Goal: Transaction & Acquisition: Purchase product/service

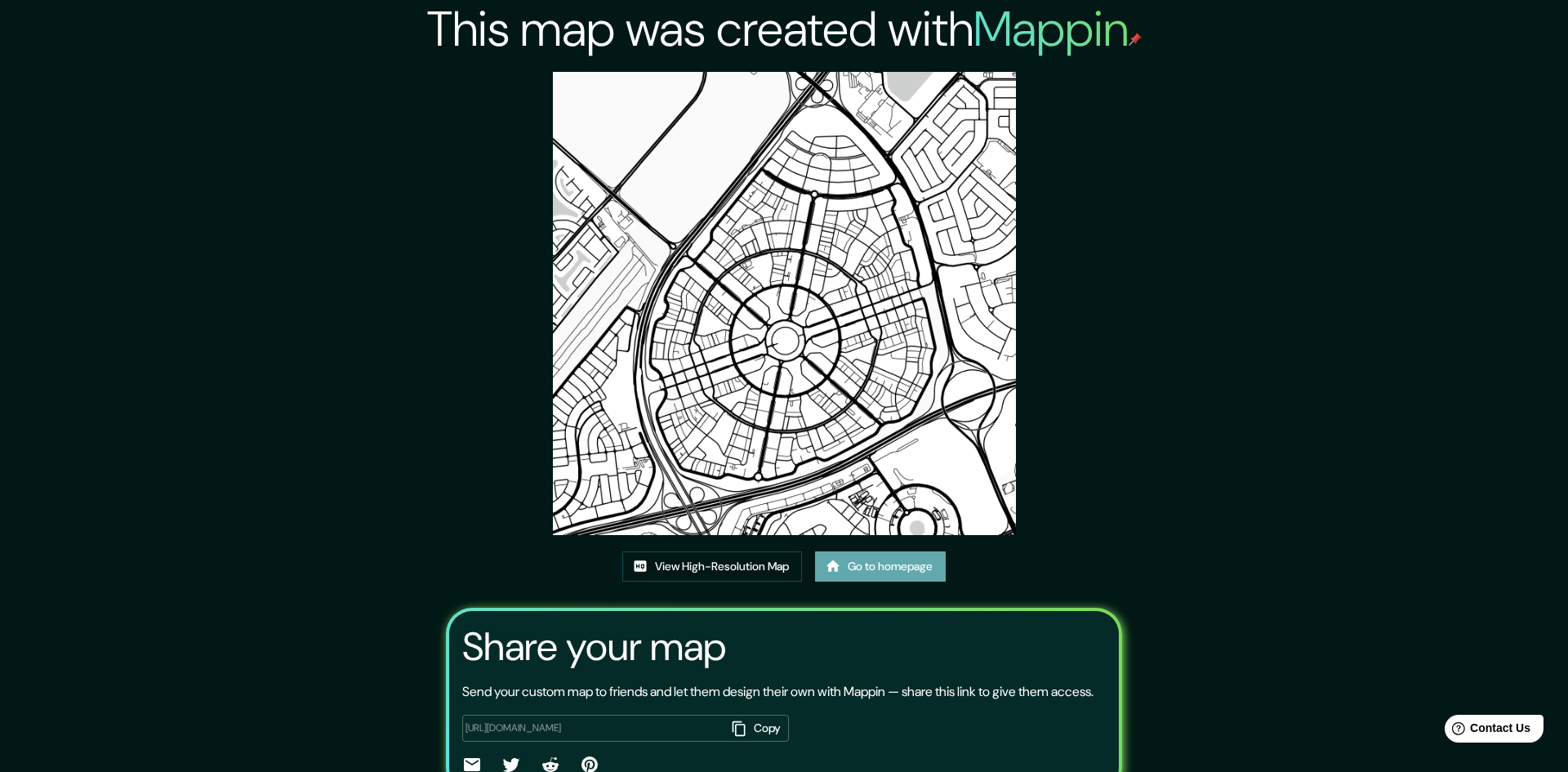
click at [876, 551] on link "Go to homepage" at bounding box center [880, 566] width 131 height 30
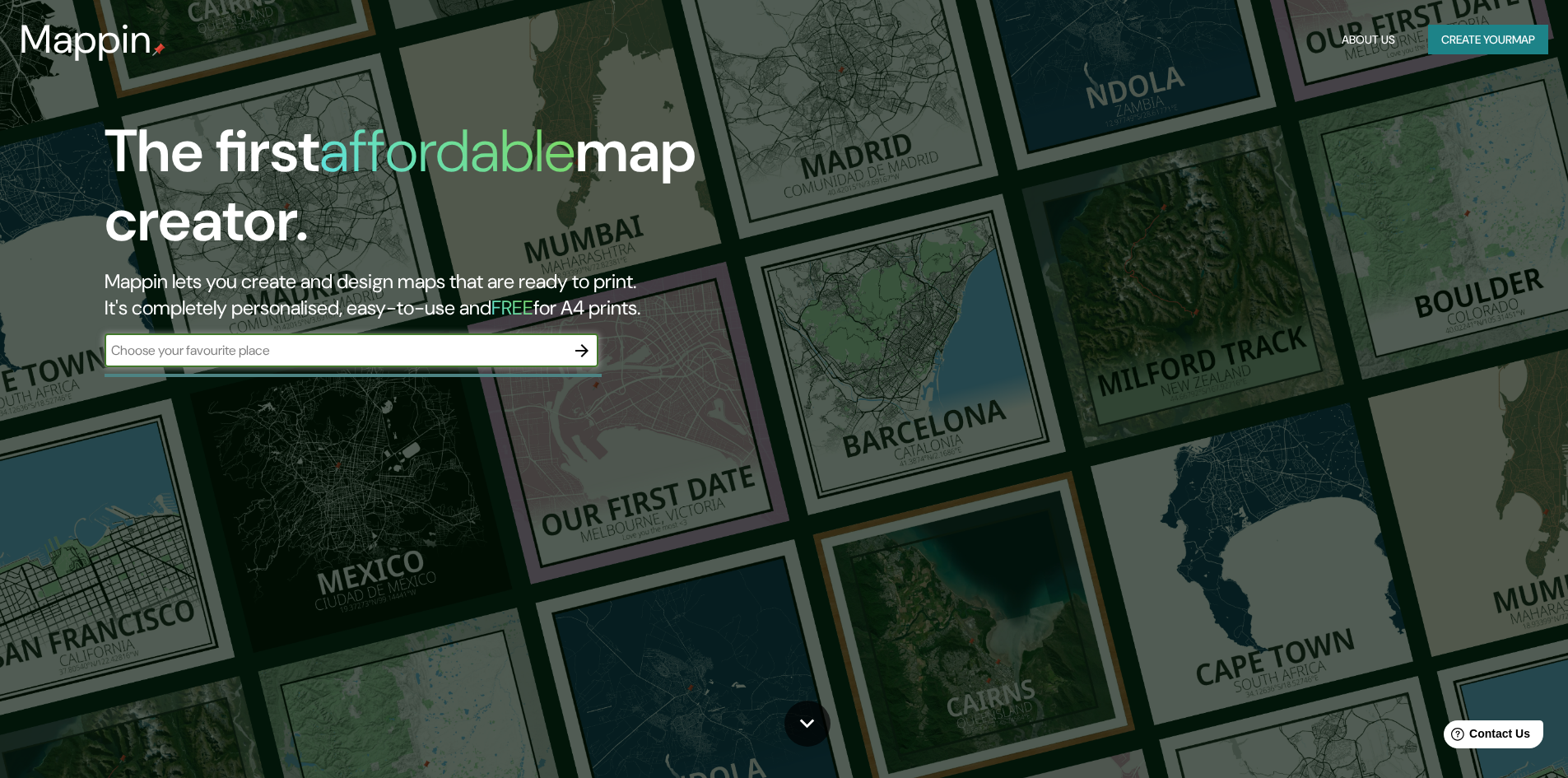
click at [198, 343] on input "text" at bounding box center [334, 350] width 461 height 19
type input "[GEOGRAPHIC_DATA]"
click at [590, 352] on icon "button" at bounding box center [582, 350] width 20 height 20
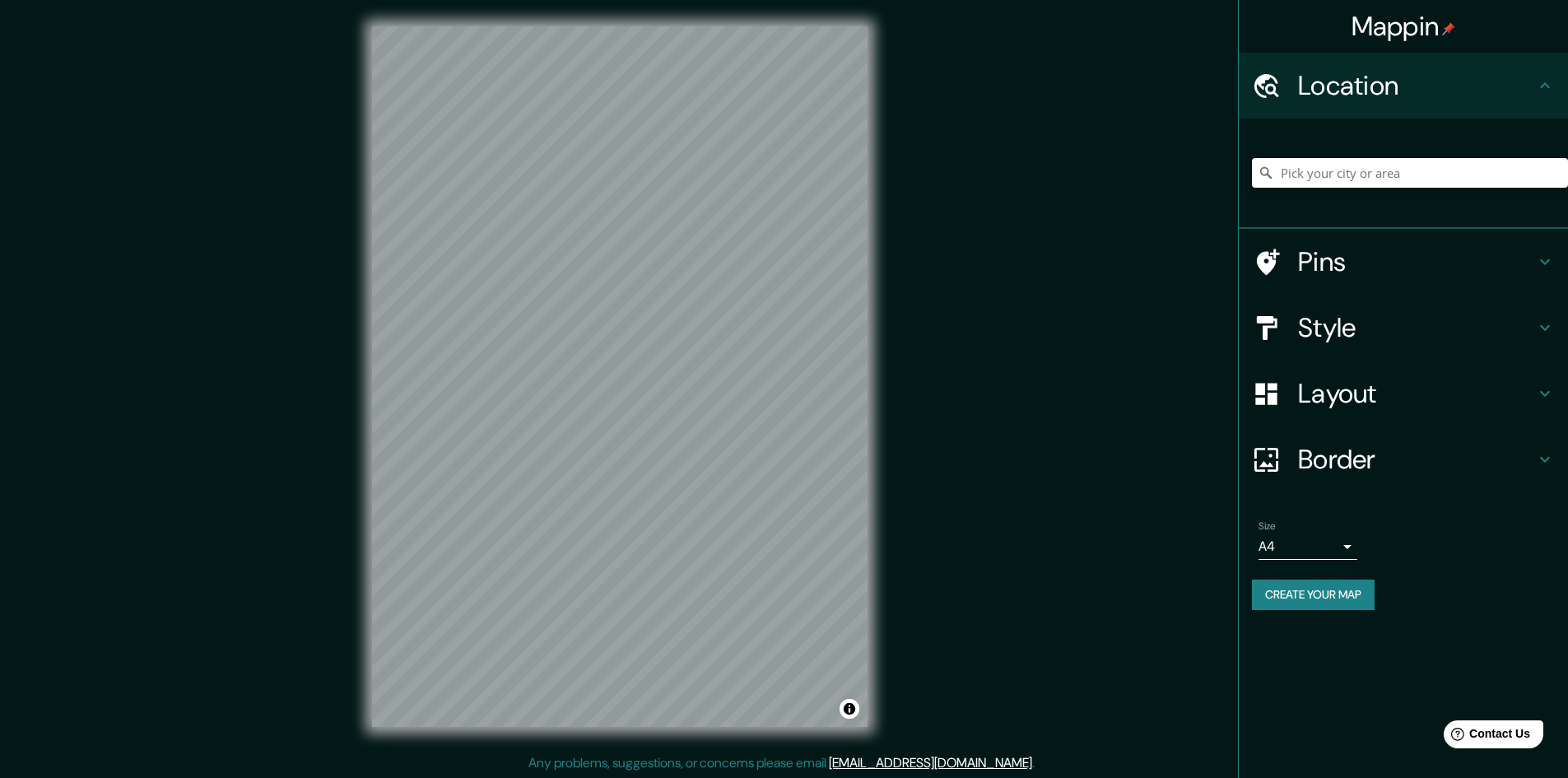
click at [1529, 319] on h4 "Style" at bounding box center [1416, 327] width 237 height 33
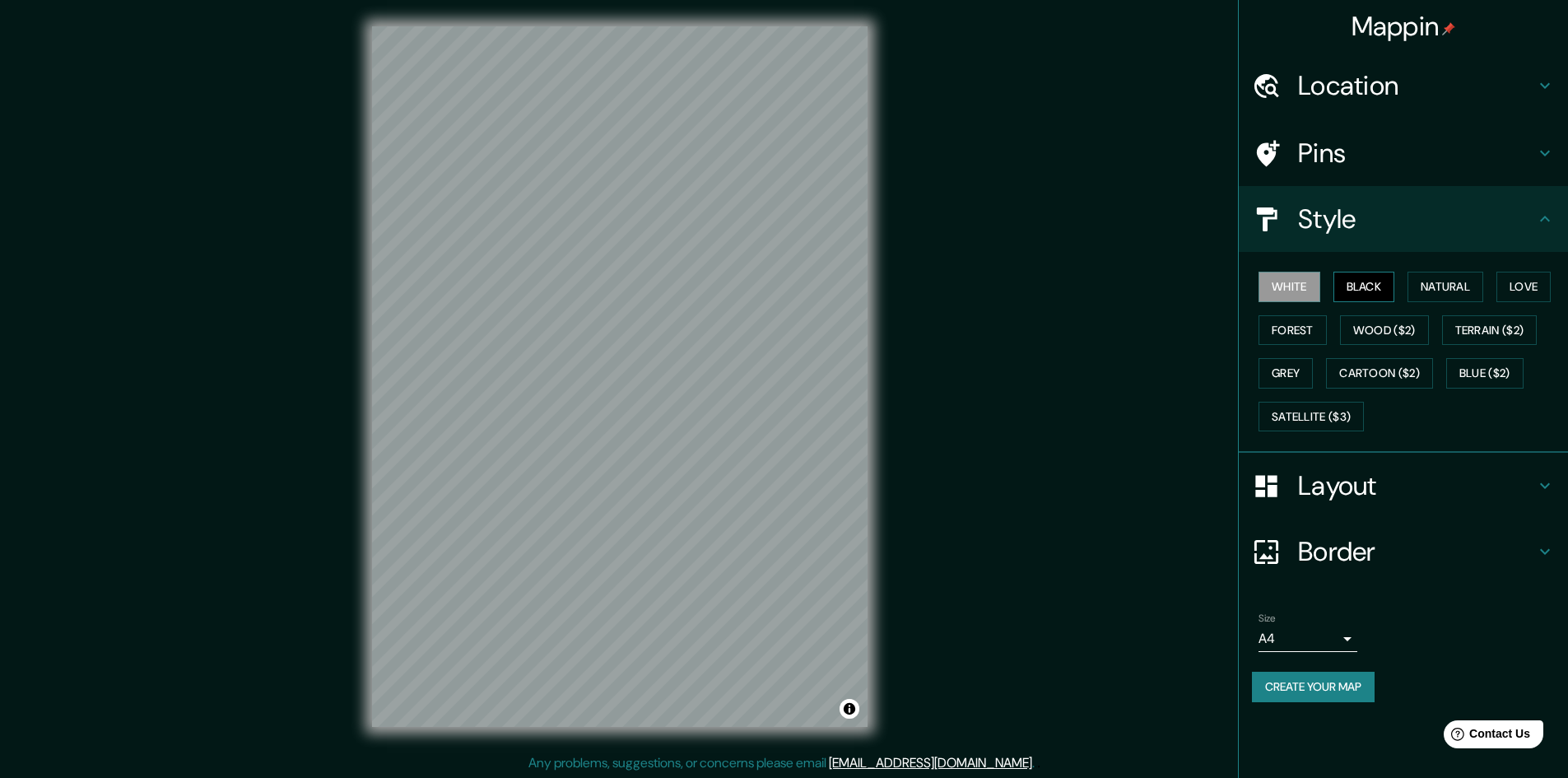
click at [1360, 291] on button "Black" at bounding box center [1364, 287] width 62 height 31
click at [1423, 293] on button "Natural" at bounding box center [1445, 287] width 76 height 31
click at [1549, 285] on button "Love" at bounding box center [1523, 287] width 54 height 31
click at [1294, 334] on button "Forest" at bounding box center [1292, 330] width 68 height 31
click at [1291, 377] on button "Grey" at bounding box center [1285, 374] width 54 height 31
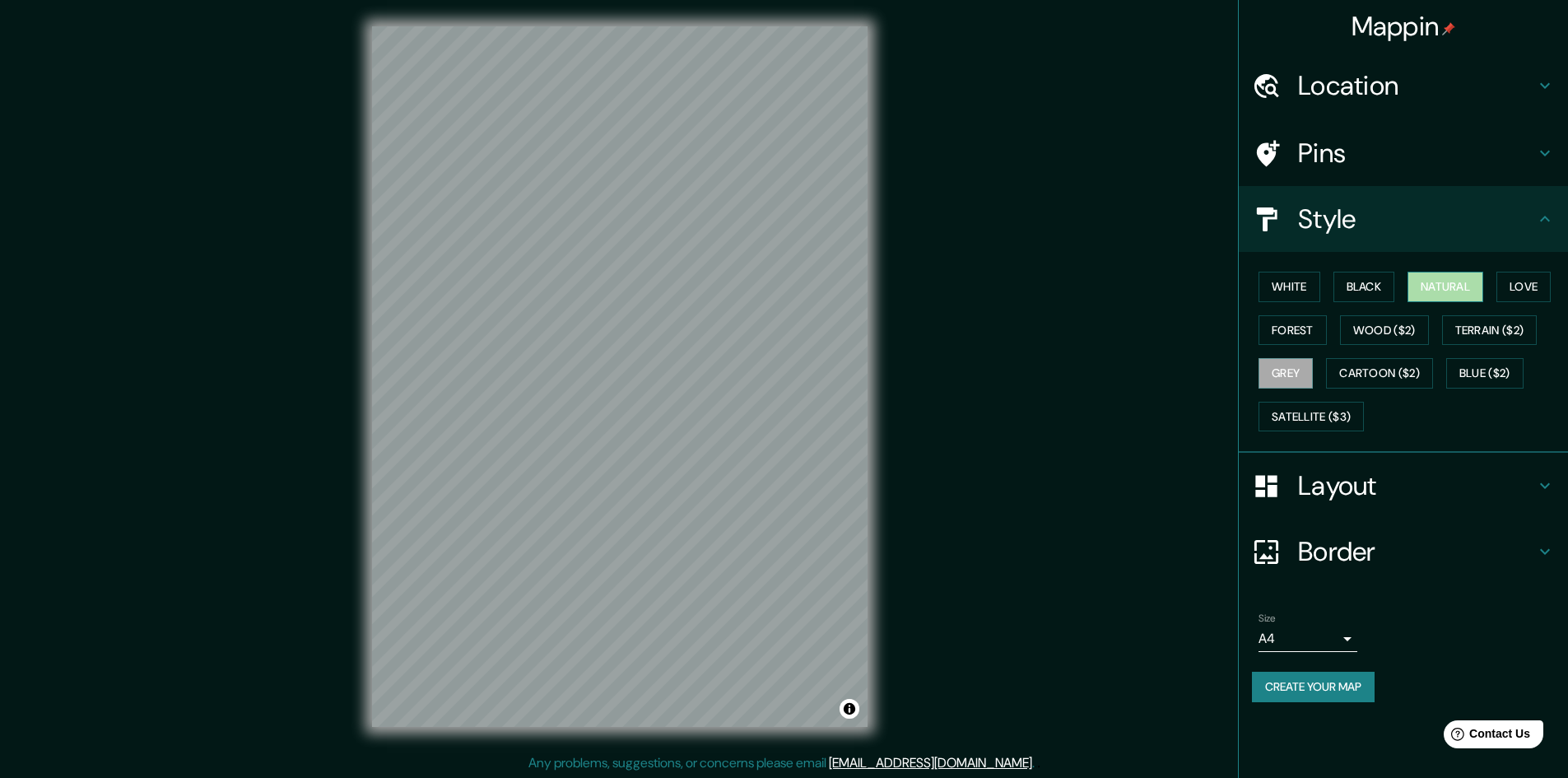
click at [1448, 289] on button "Natural" at bounding box center [1445, 287] width 76 height 31
click at [1540, 480] on icon at bounding box center [1544, 485] width 20 height 20
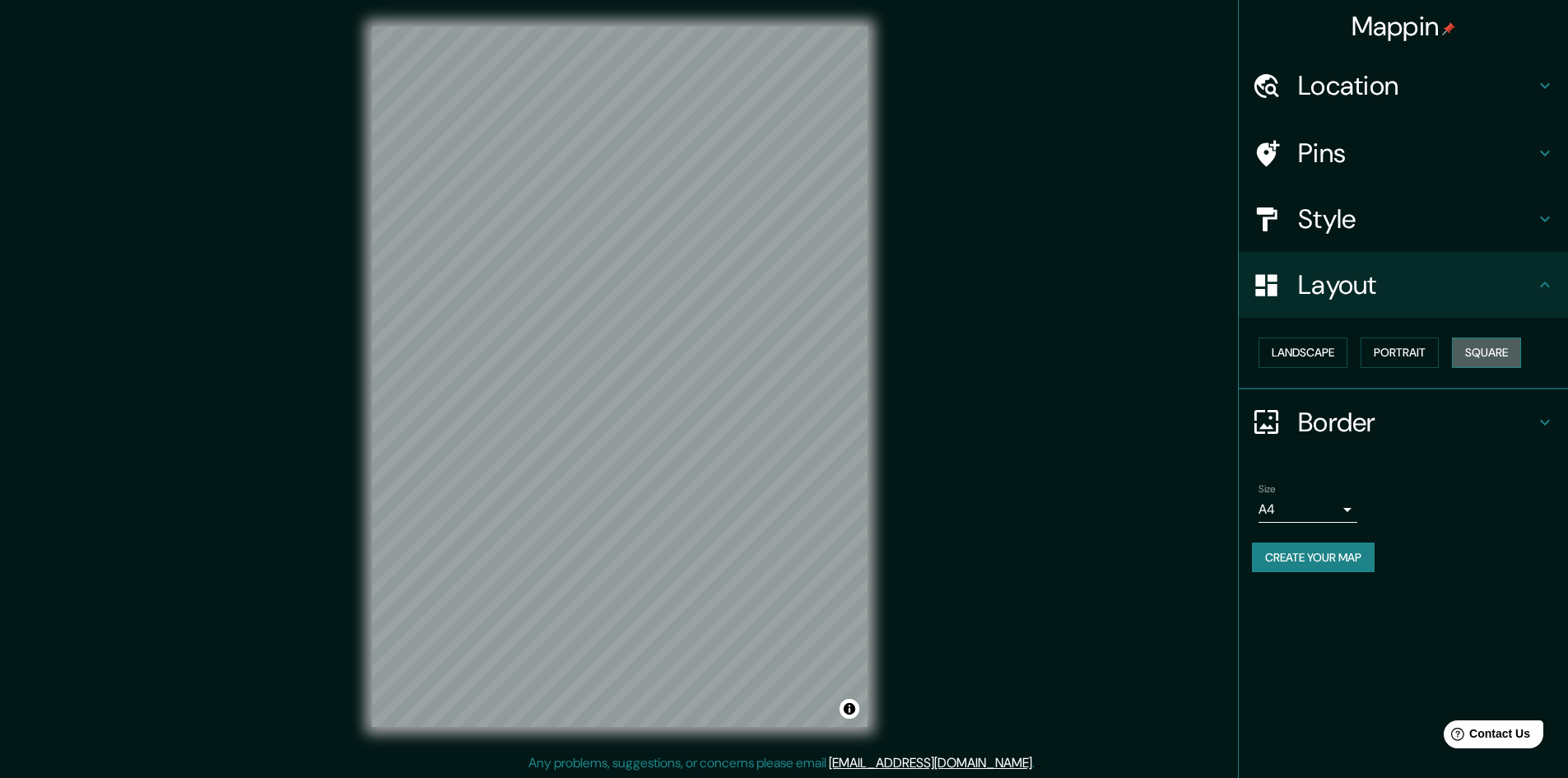
click at [1480, 348] on button "Square" at bounding box center [1486, 352] width 69 height 31
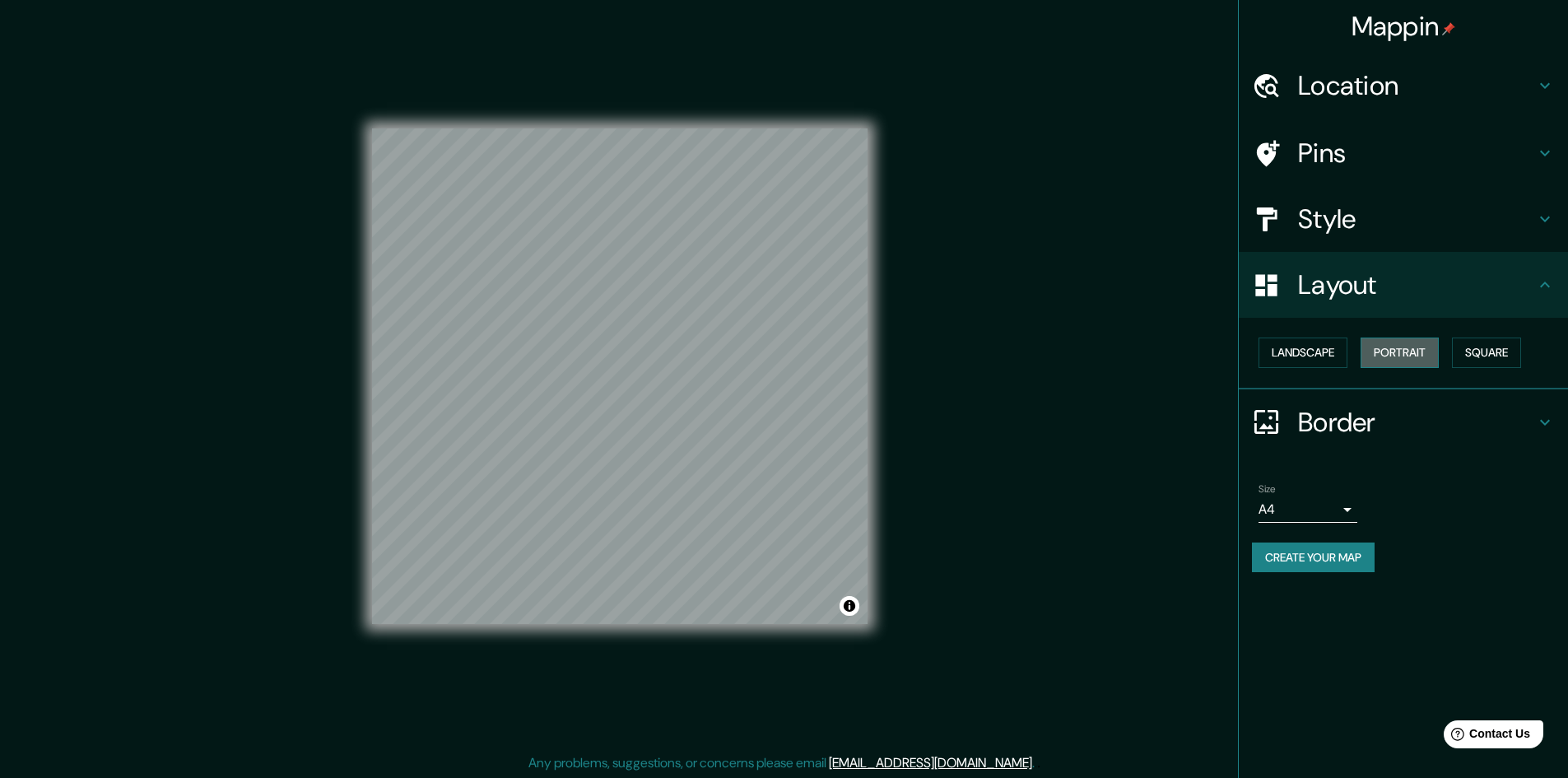
click at [1425, 352] on button "Portrait" at bounding box center [1399, 352] width 78 height 31
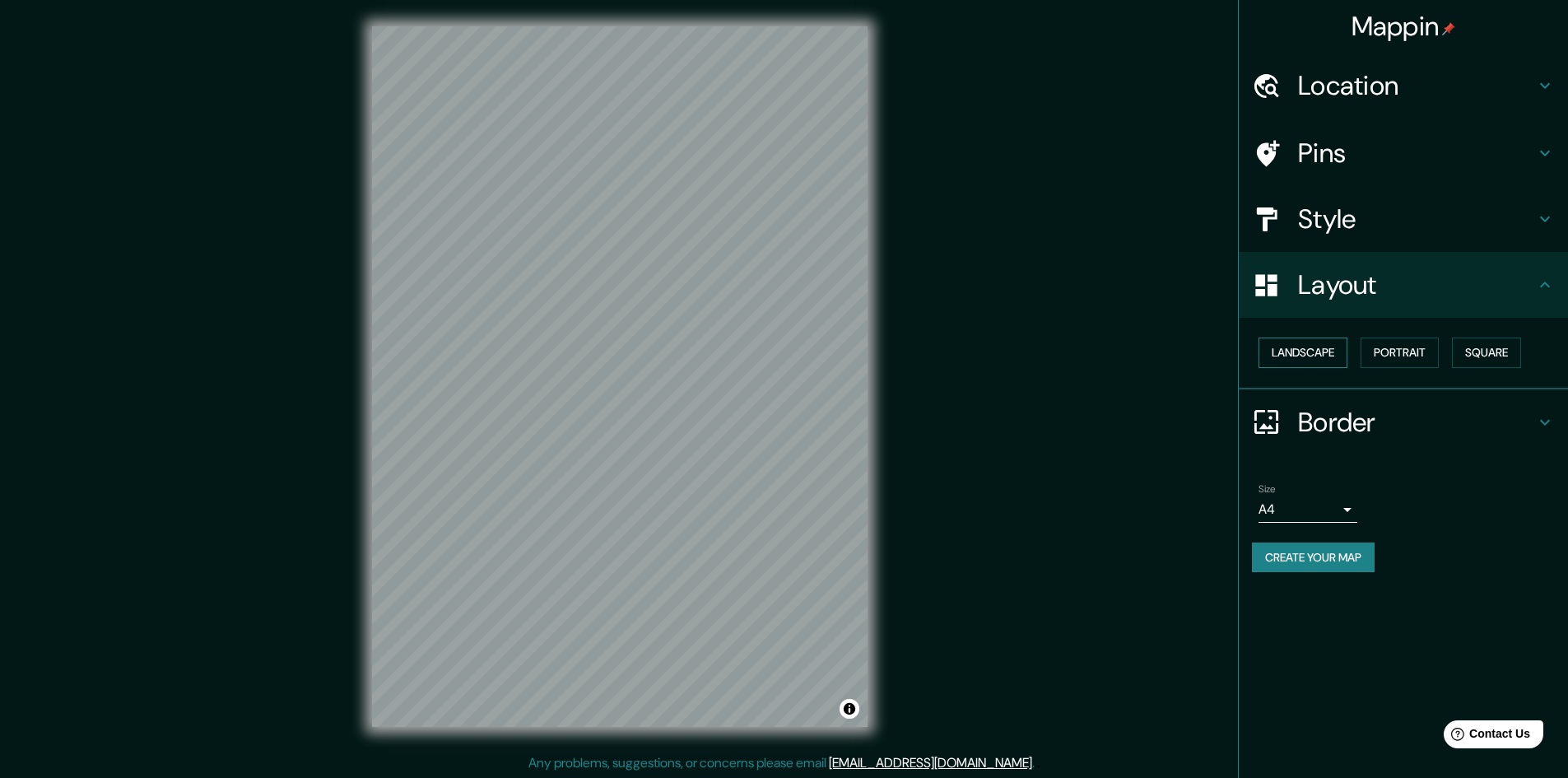
click at [1327, 361] on button "Landscape" at bounding box center [1302, 352] width 89 height 31
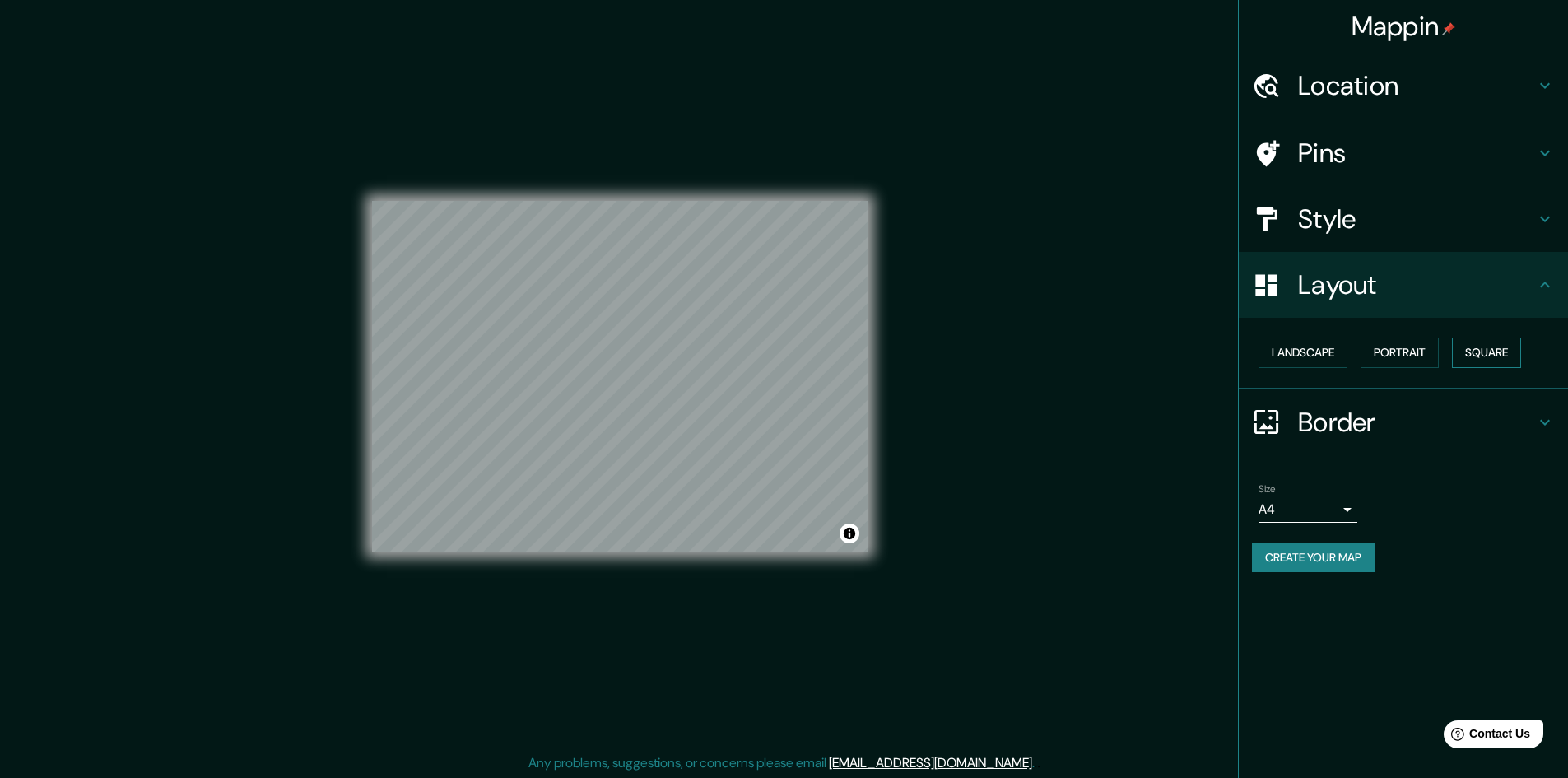
click at [1467, 352] on button "Square" at bounding box center [1486, 352] width 69 height 31
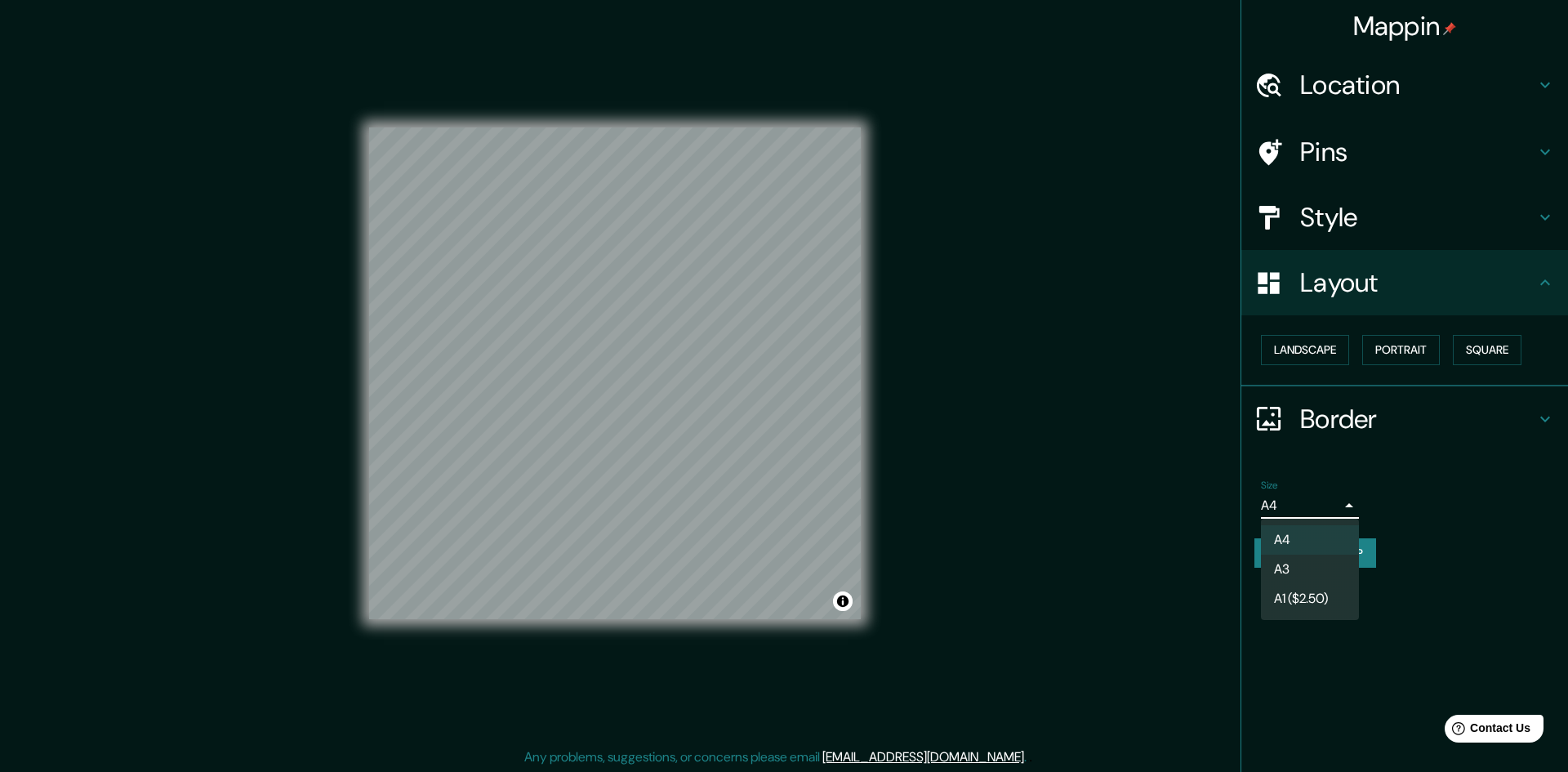
click at [1336, 499] on body "Mappin Location Pins Style Layout Landscape Portrait Square Border Choose a bor…" at bounding box center [784, 386] width 1568 height 772
click at [1320, 567] on li "A3" at bounding box center [1310, 569] width 98 height 29
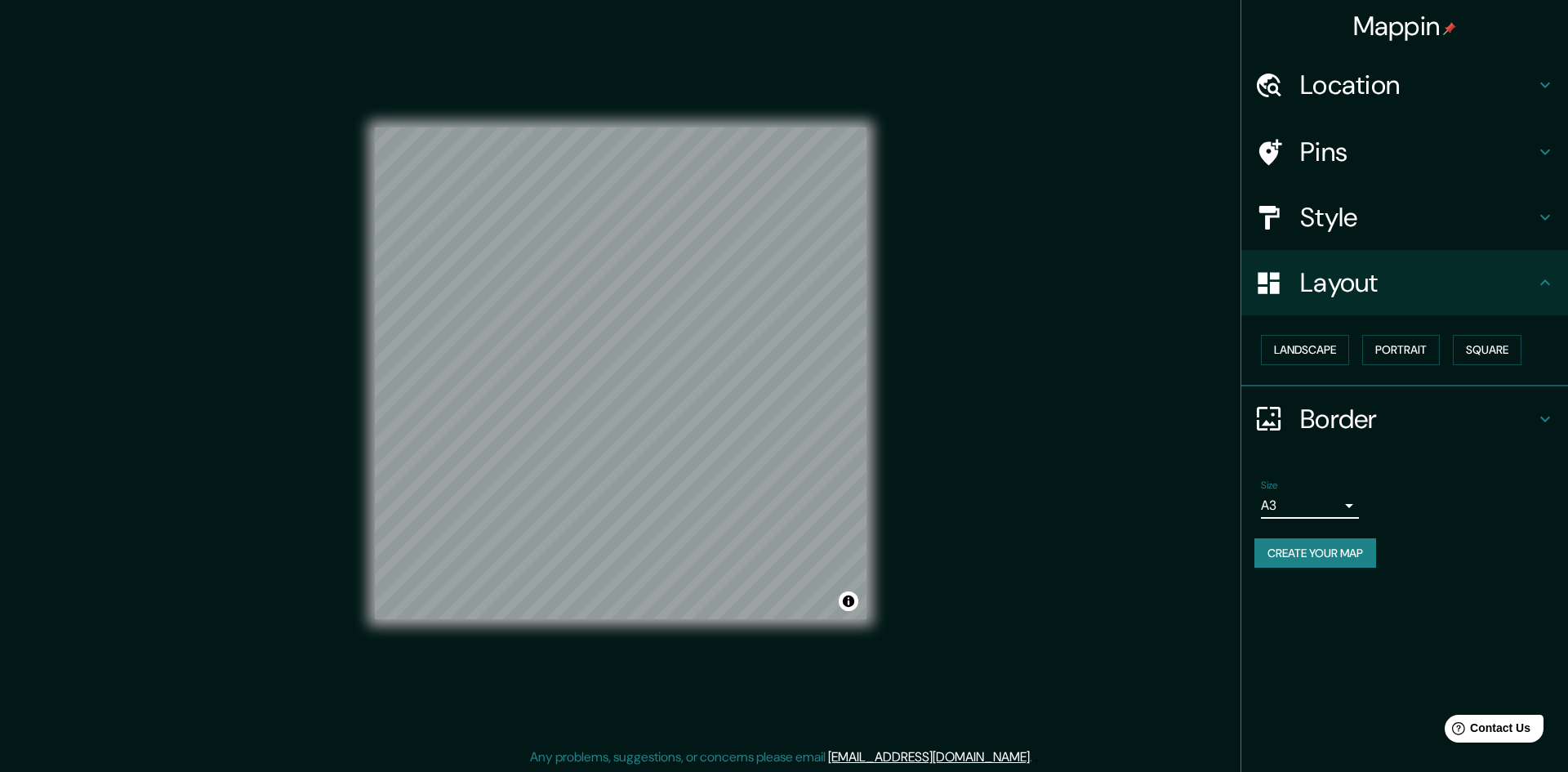
click at [1346, 495] on body "Mappin Location Pins Style Layout Landscape Portrait Square Border Choose a bor…" at bounding box center [784, 386] width 1568 height 772
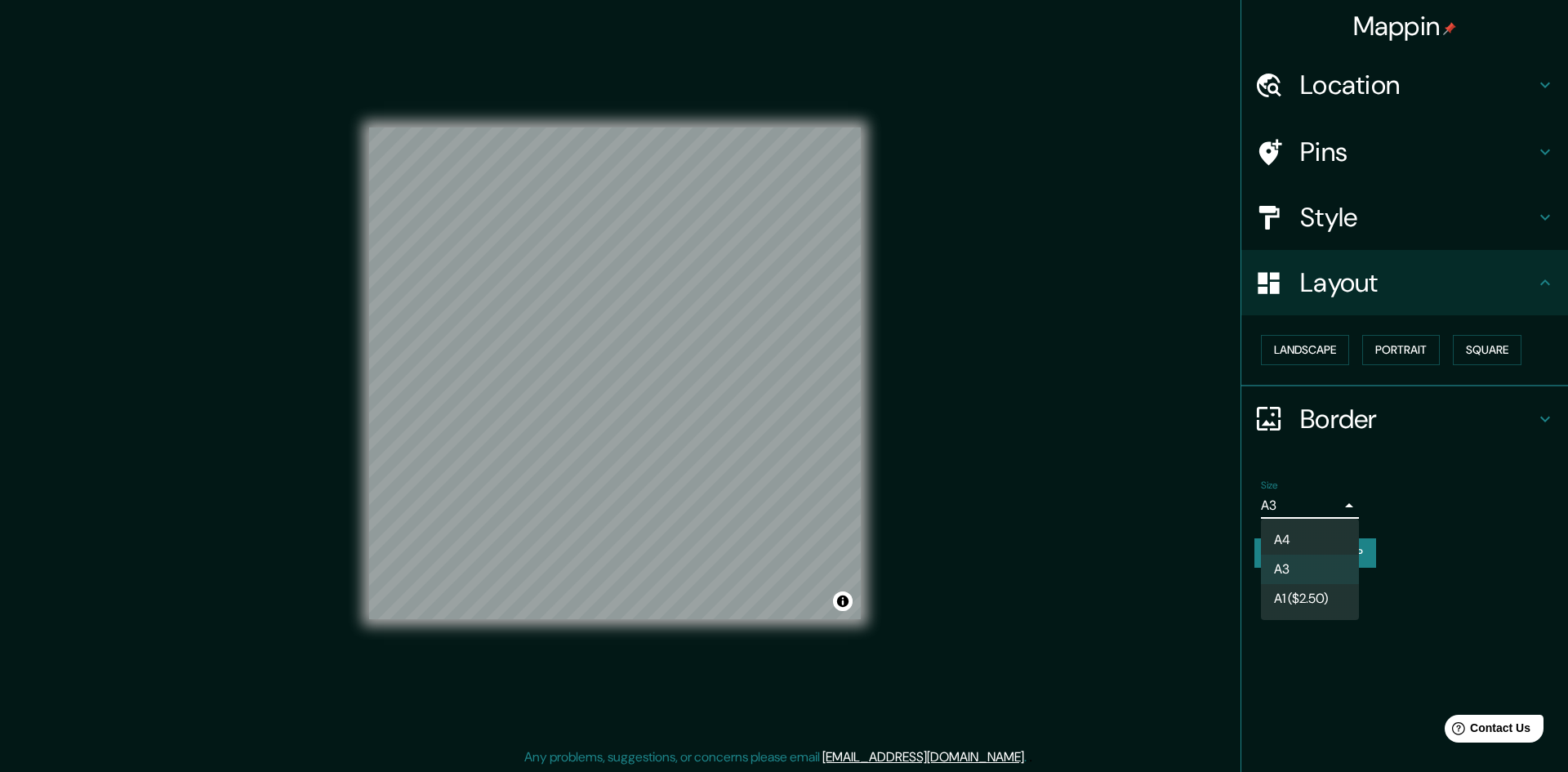
click at [1325, 528] on li "A4" at bounding box center [1310, 539] width 98 height 29
type input "single"
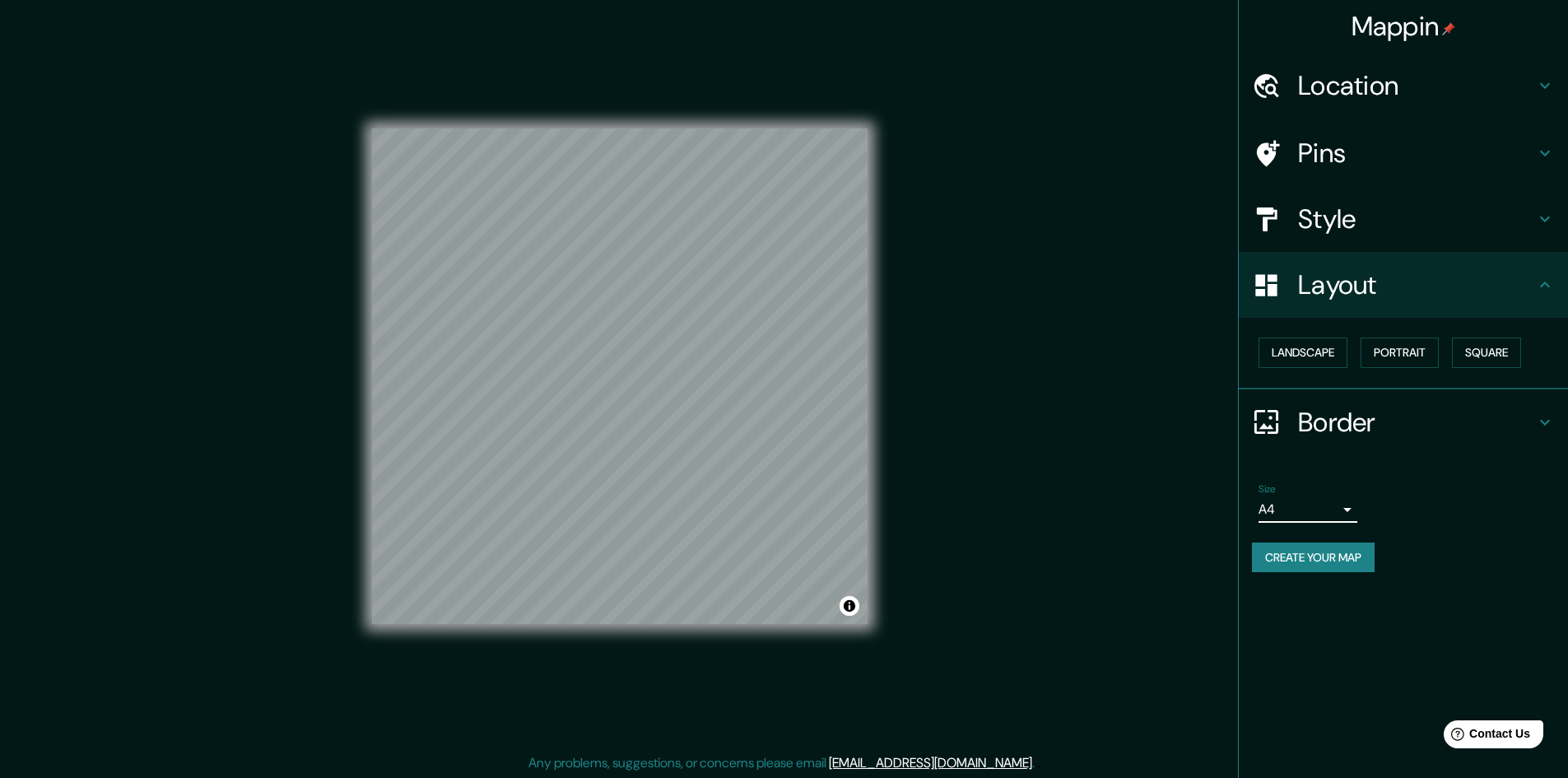
click at [1539, 421] on icon at bounding box center [1544, 422] width 20 height 20
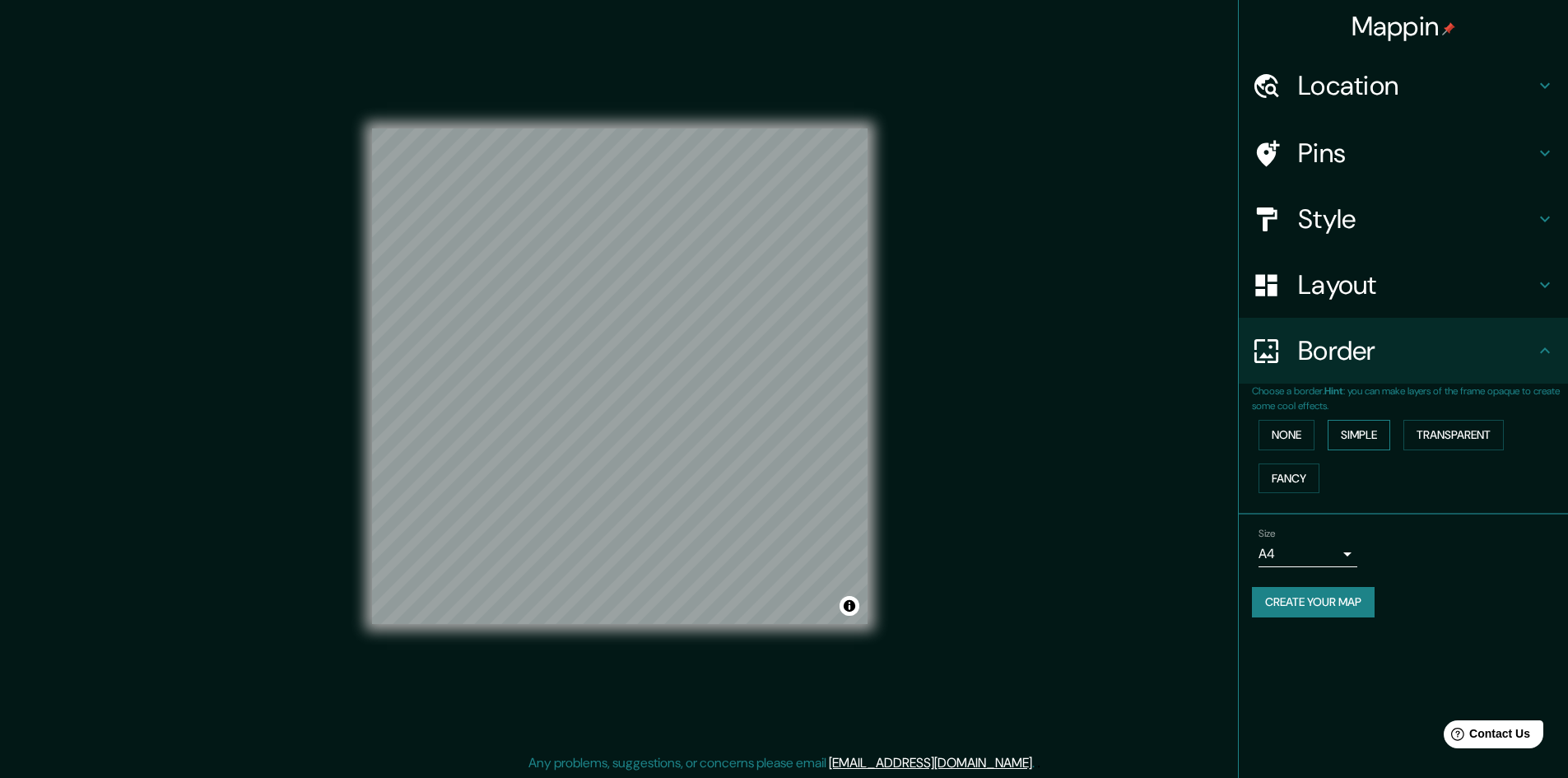
click at [1374, 432] on button "Simple" at bounding box center [1359, 435] width 63 height 31
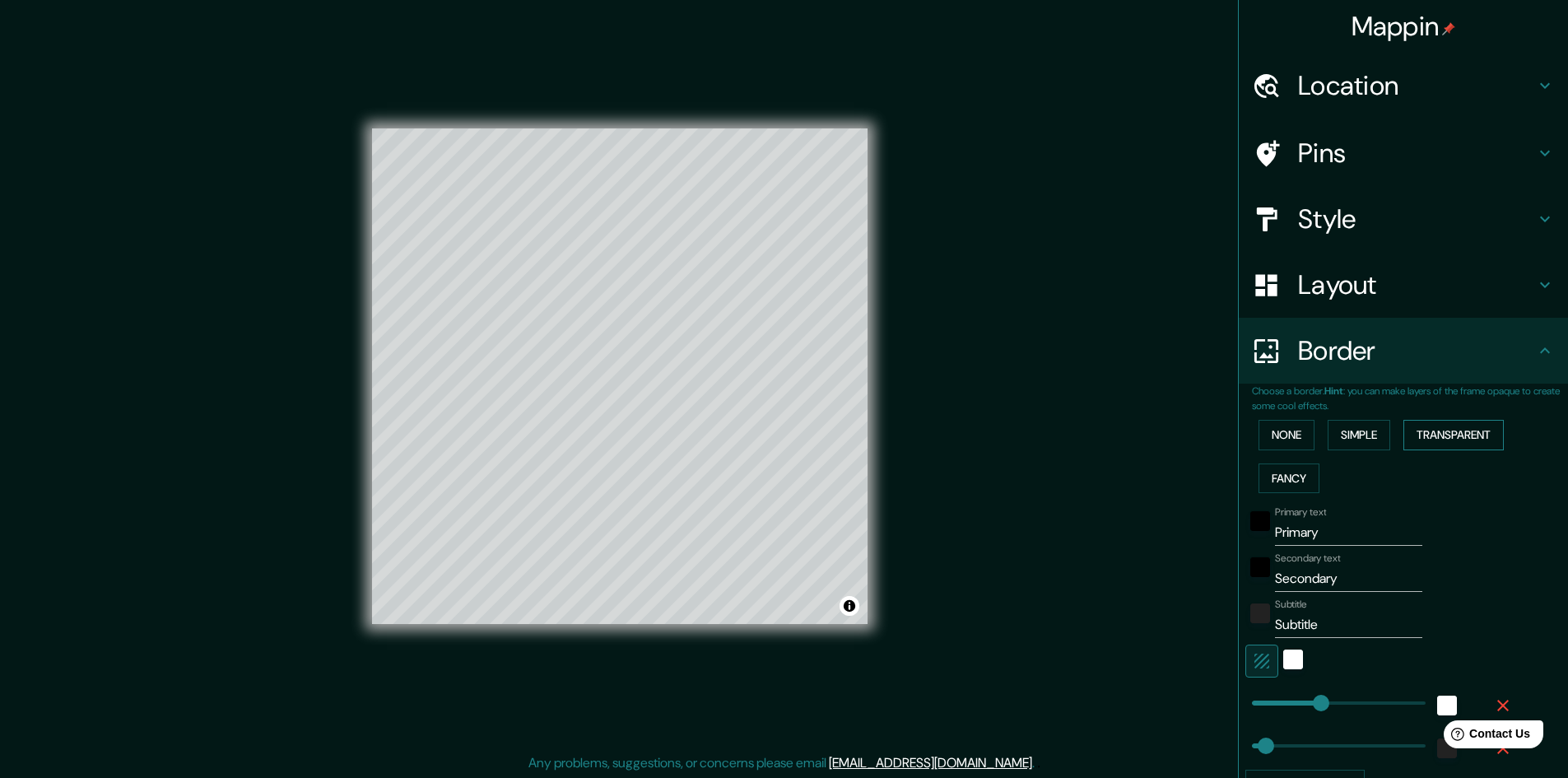
click at [1432, 432] on button "Transparent" at bounding box center [1453, 435] width 100 height 31
click at [1291, 471] on button "Fancy" at bounding box center [1289, 479] width 61 height 31
click at [1282, 443] on button "None" at bounding box center [1286, 435] width 56 height 31
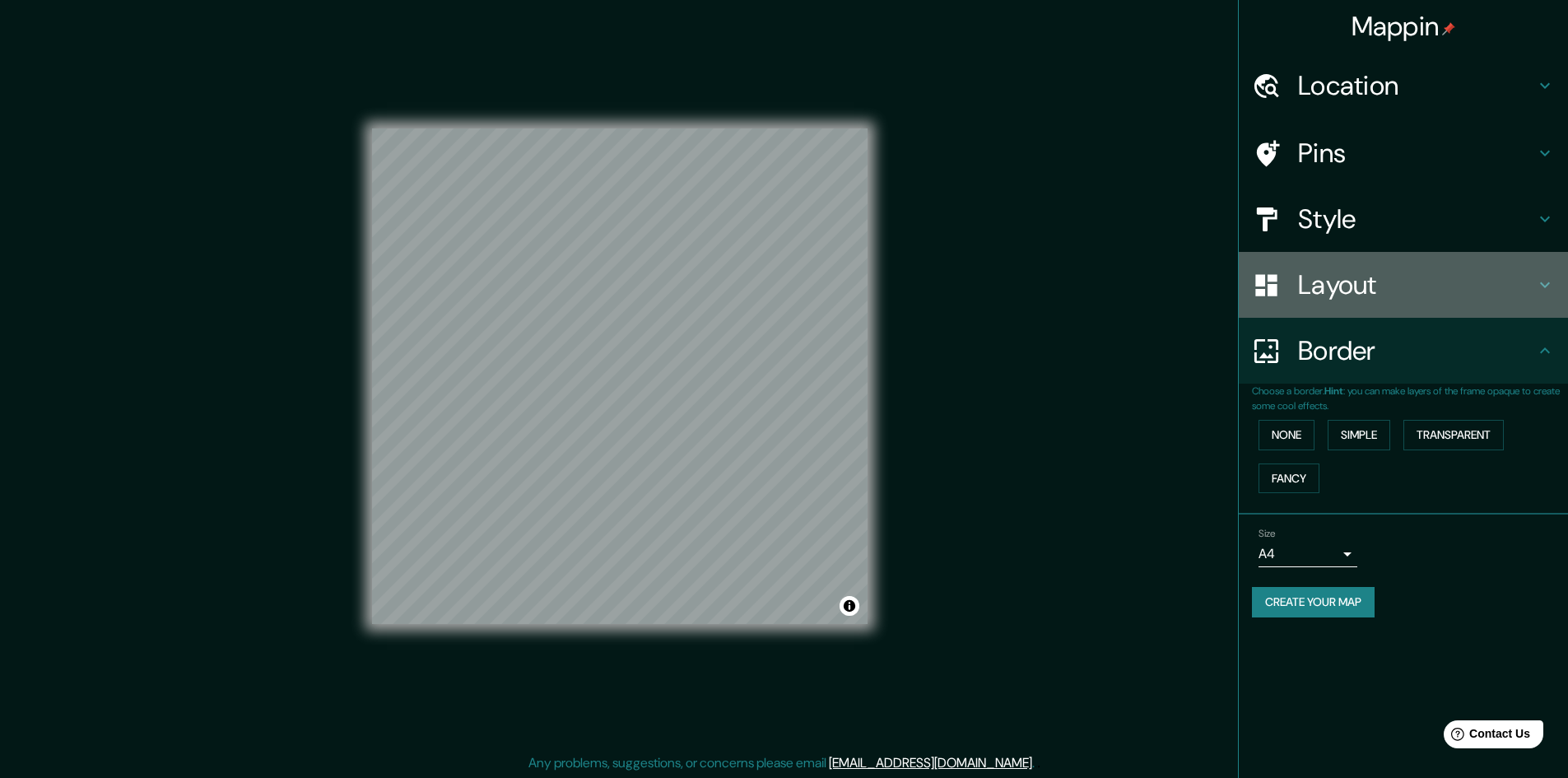
click at [1554, 286] on icon at bounding box center [1544, 285] width 20 height 20
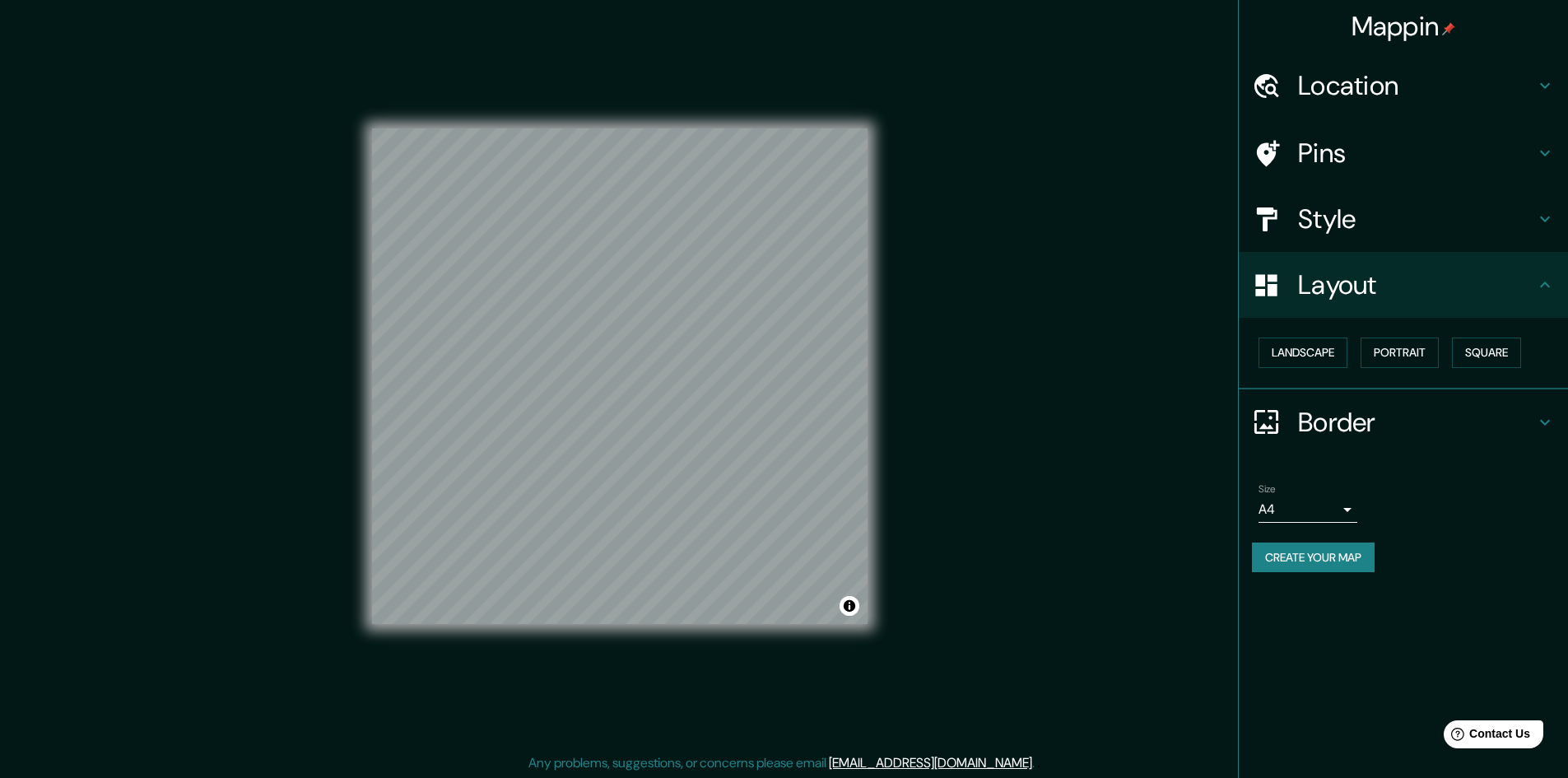
click at [1554, 286] on icon at bounding box center [1544, 285] width 20 height 20
click at [1542, 94] on icon at bounding box center [1544, 85] width 20 height 20
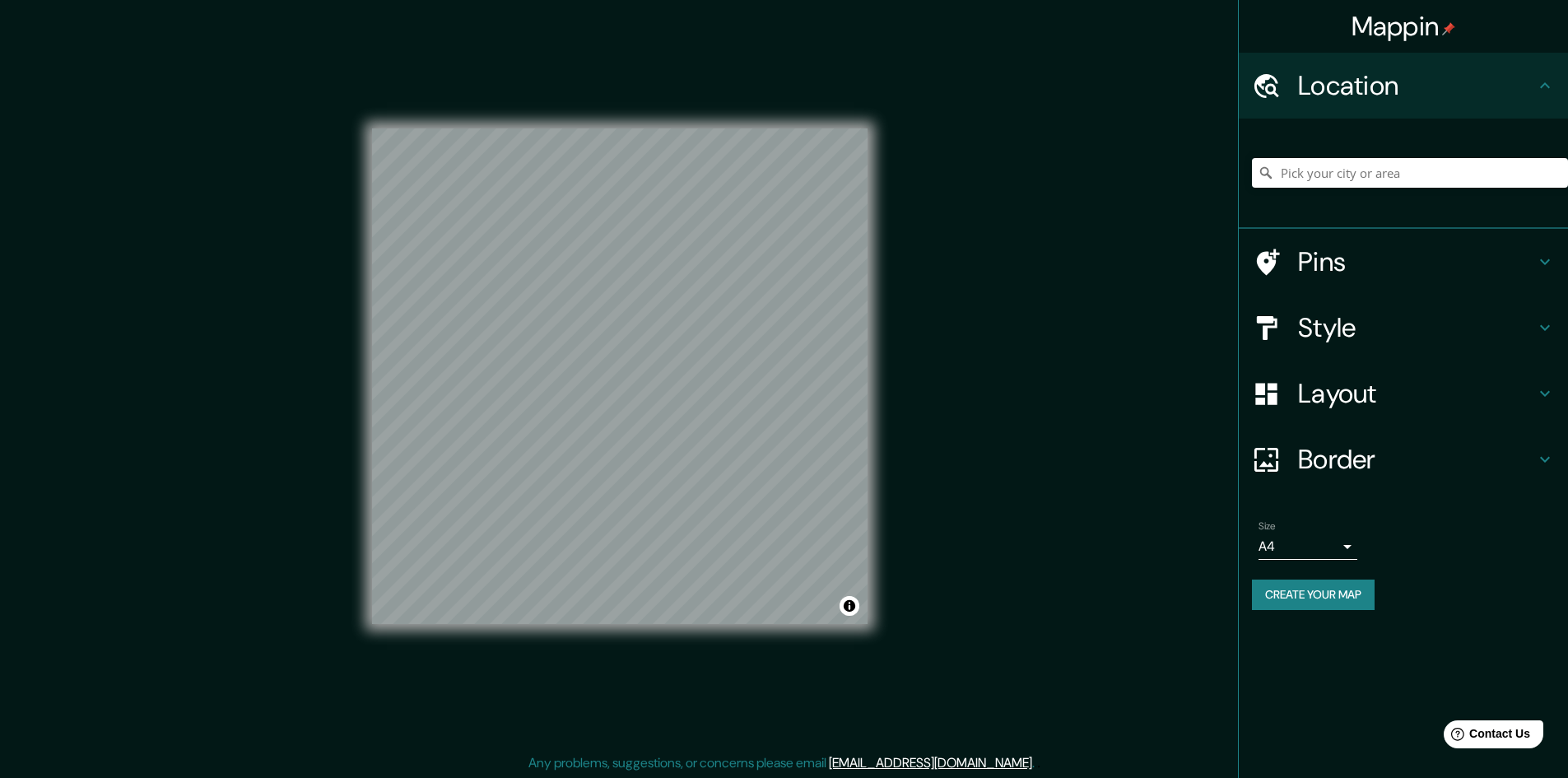
click at [1542, 94] on icon at bounding box center [1544, 85] width 20 height 20
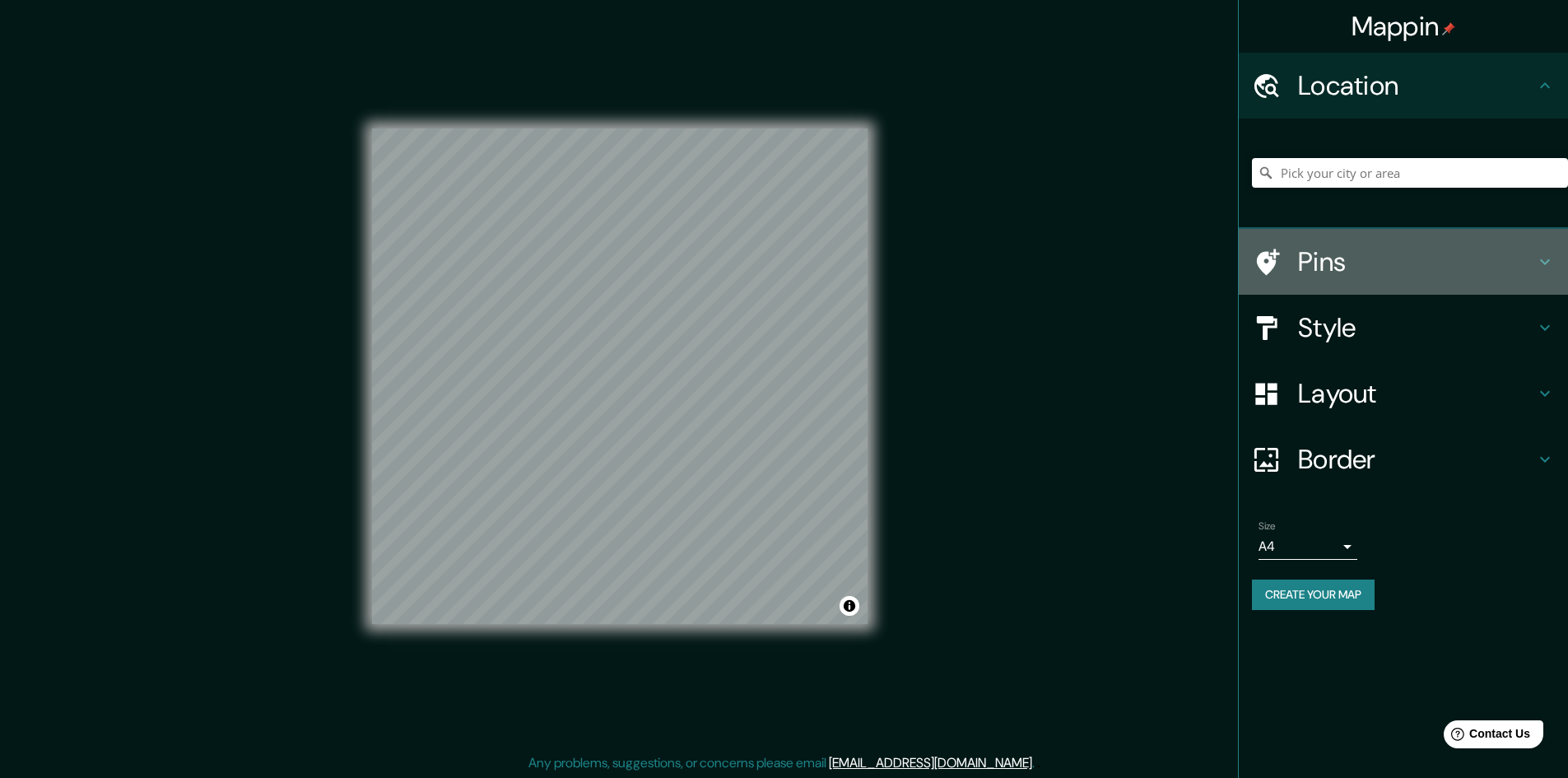
click at [1557, 259] on div "Pins" at bounding box center [1403, 262] width 329 height 66
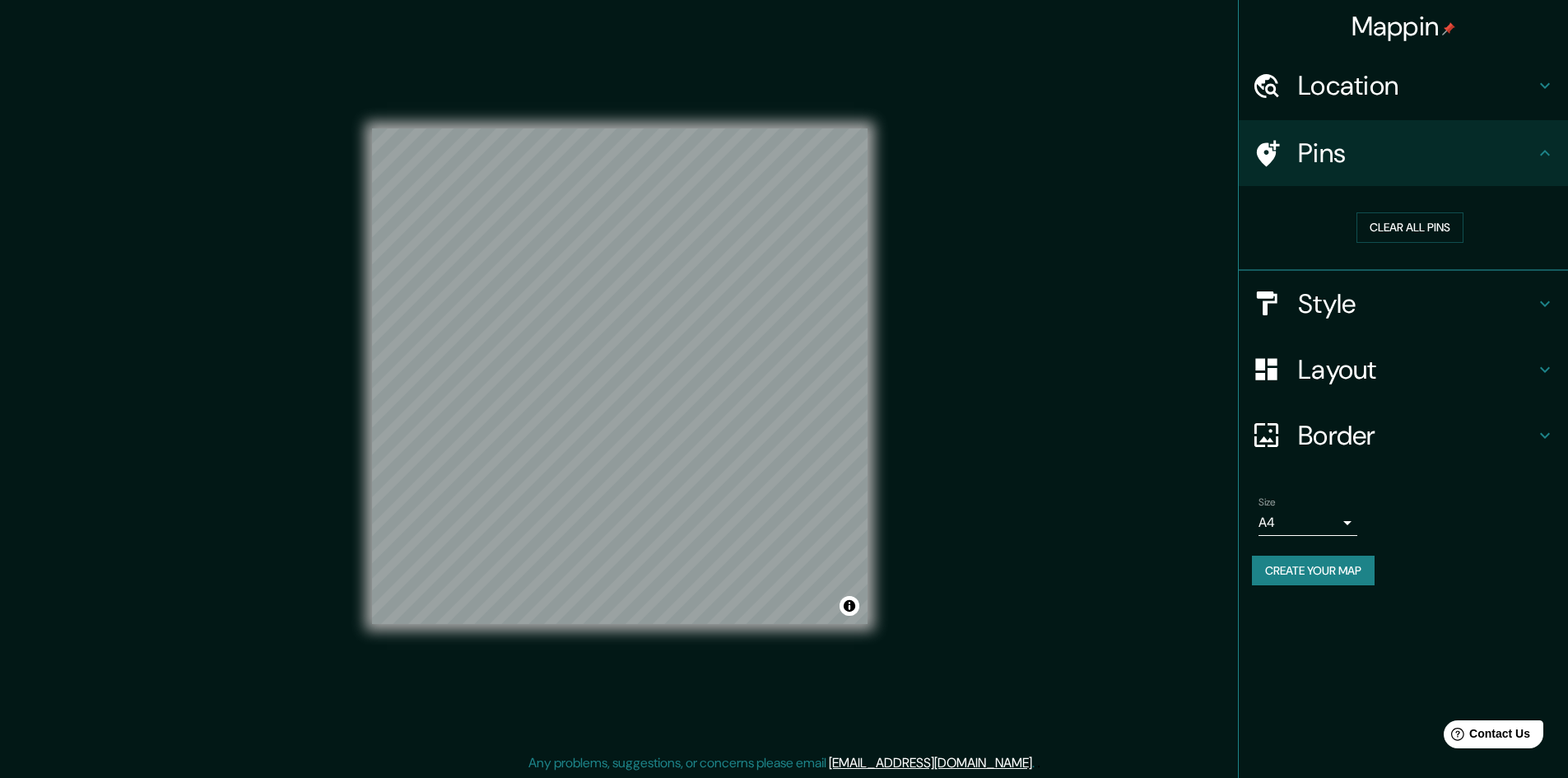
click at [1019, 427] on div "Mappin Location Pins Clear all pins Style Layout Border Choose a border. Hint :…" at bounding box center [784, 390] width 1568 height 780
click at [1344, 573] on button "Create your map" at bounding box center [1313, 571] width 122 height 31
click at [1332, 600] on li "Size A4 single Create your map" at bounding box center [1403, 544] width 329 height 122
drag, startPoint x: 925, startPoint y: 363, endPoint x: 988, endPoint y: 460, distance: 115.7
click at [988, 460] on div "Mappin Location Pins Clear all pins Style Layout Border Choose a border. Hint :…" at bounding box center [784, 390] width 1568 height 780
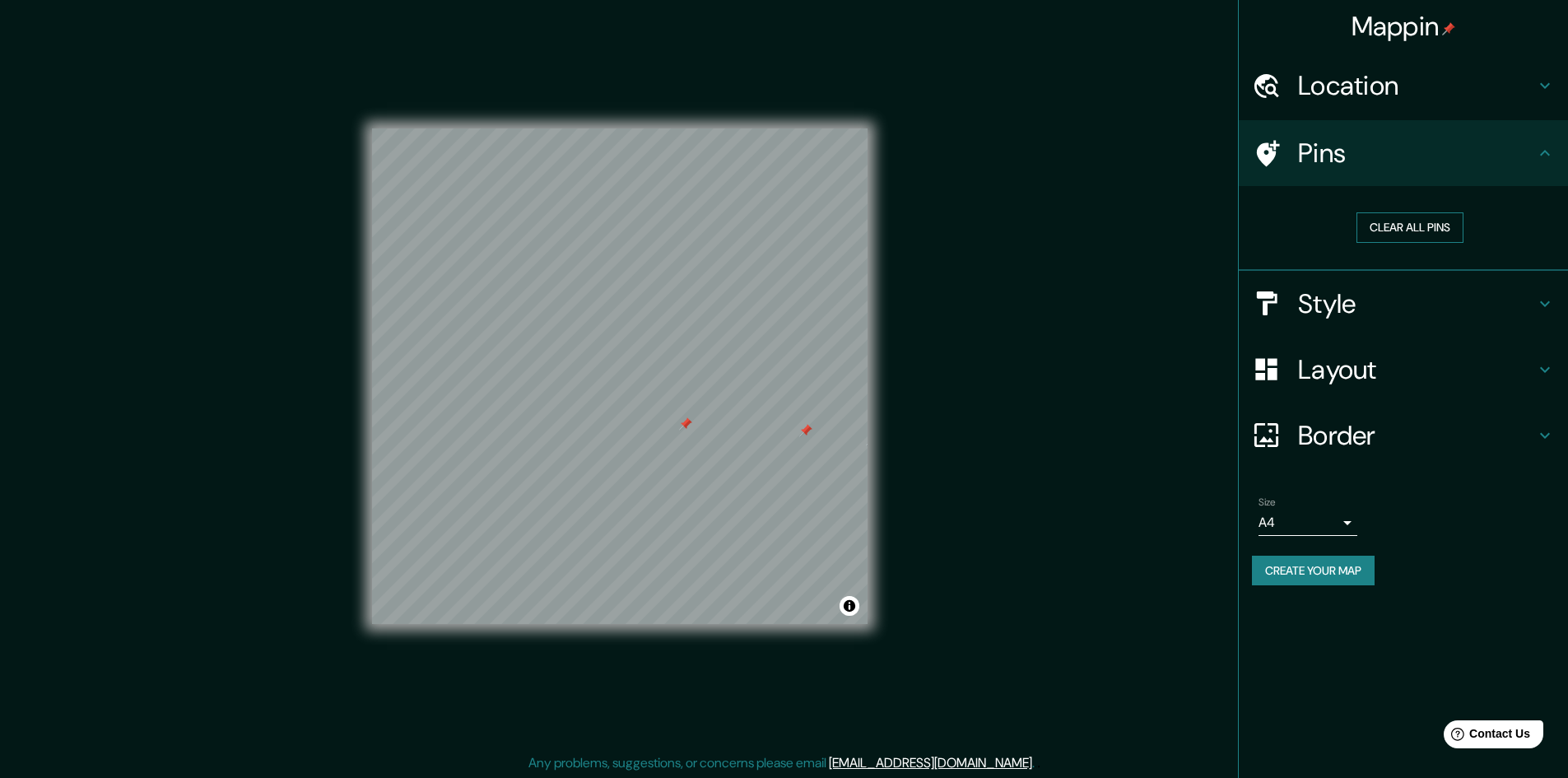
click at [1387, 224] on button "Clear all pins" at bounding box center [1410, 228] width 107 height 31
click at [1368, 220] on button "Clear all pins" at bounding box center [1410, 228] width 107 height 31
